Goal: Task Accomplishment & Management: Complete application form

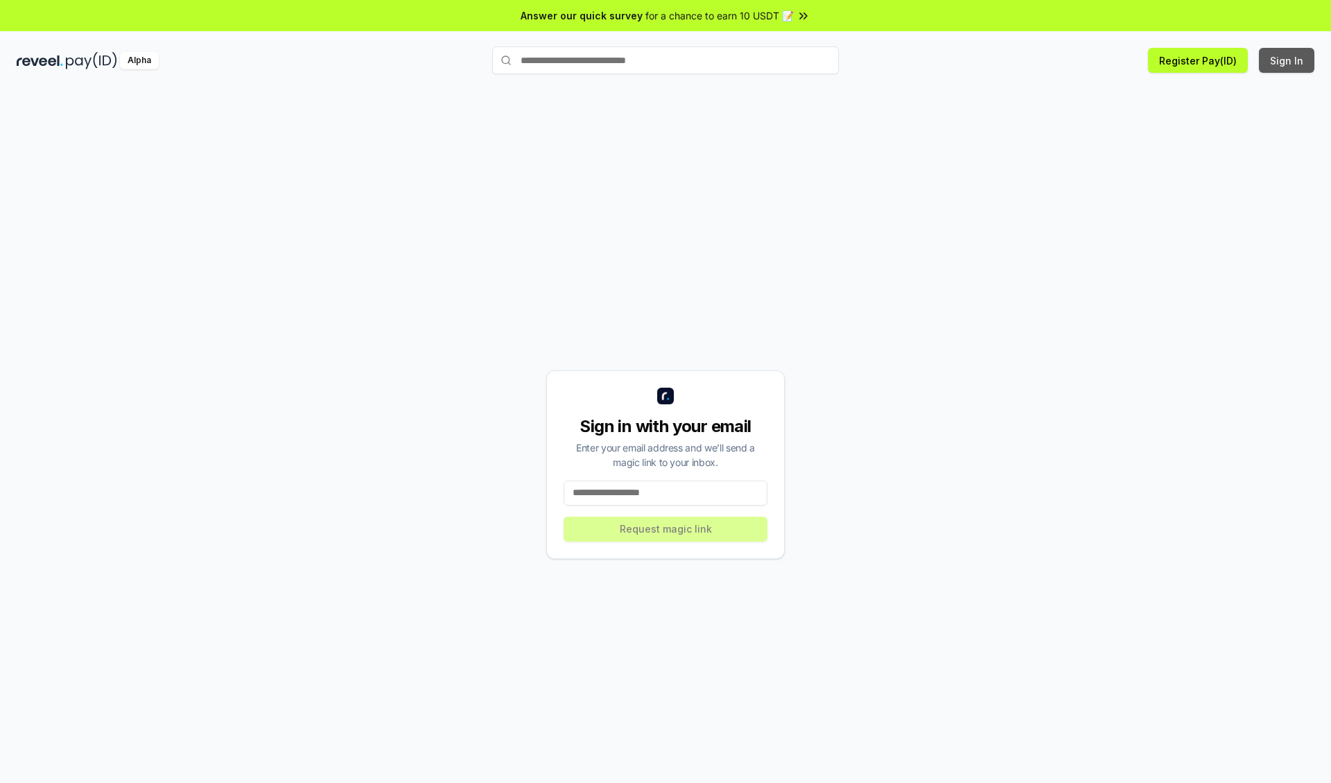
click at [1287, 60] on button "Sign In" at bounding box center [1286, 60] width 55 height 25
type input "**********"
click at [666, 528] on button "Request magic link" at bounding box center [666, 529] width 204 height 25
